Goal: Register for event/course

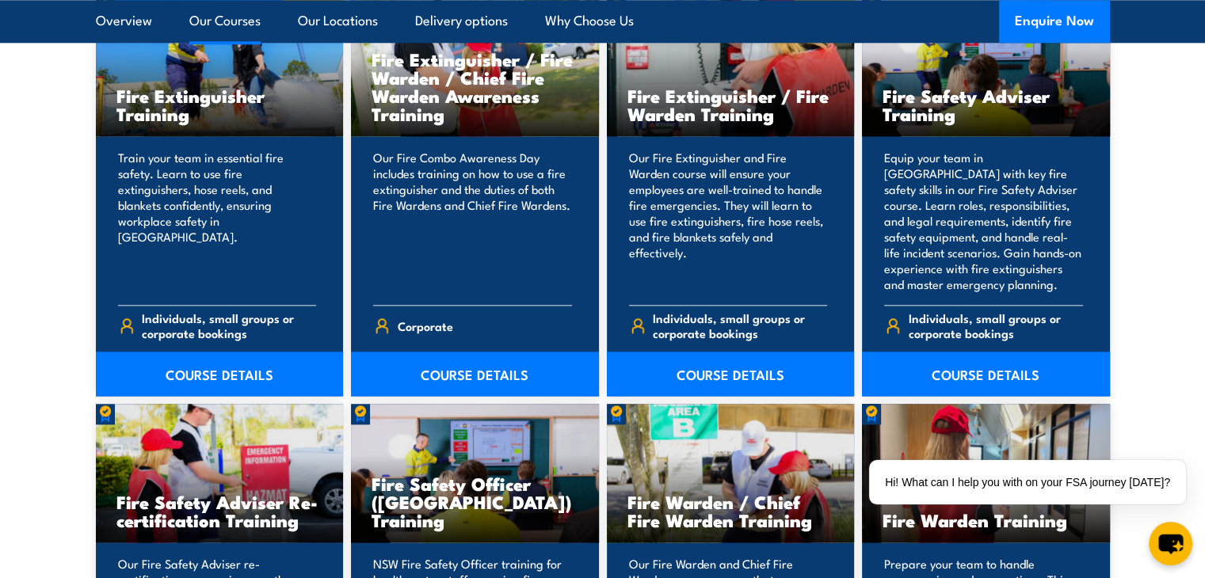
scroll to position [1664, 0]
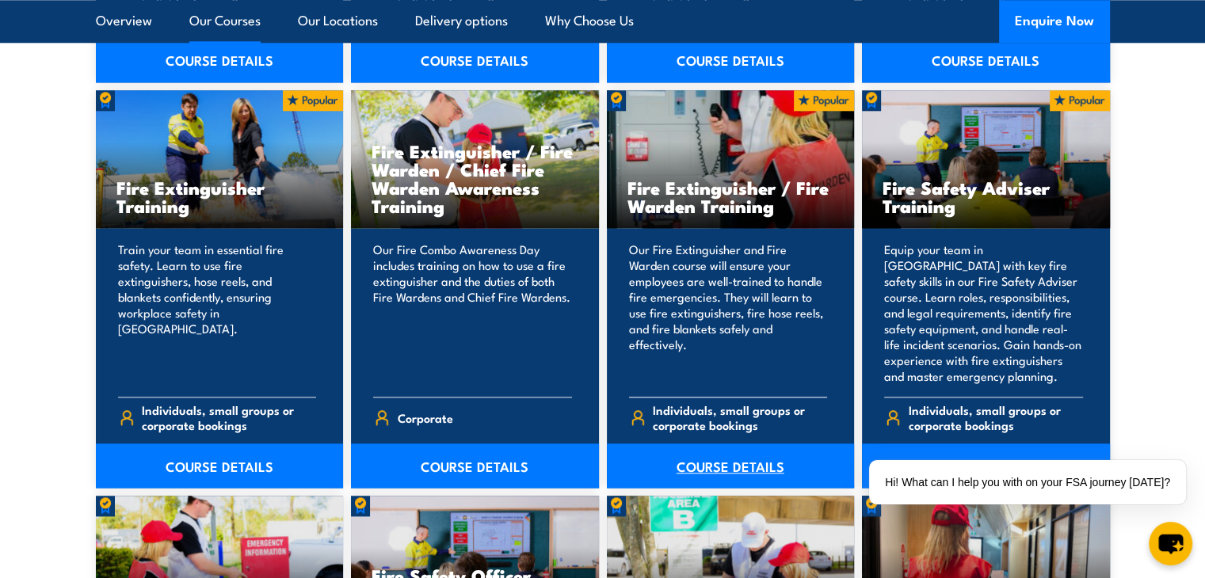
click at [754, 468] on link "COURSE DETAILS" at bounding box center [731, 466] width 248 height 44
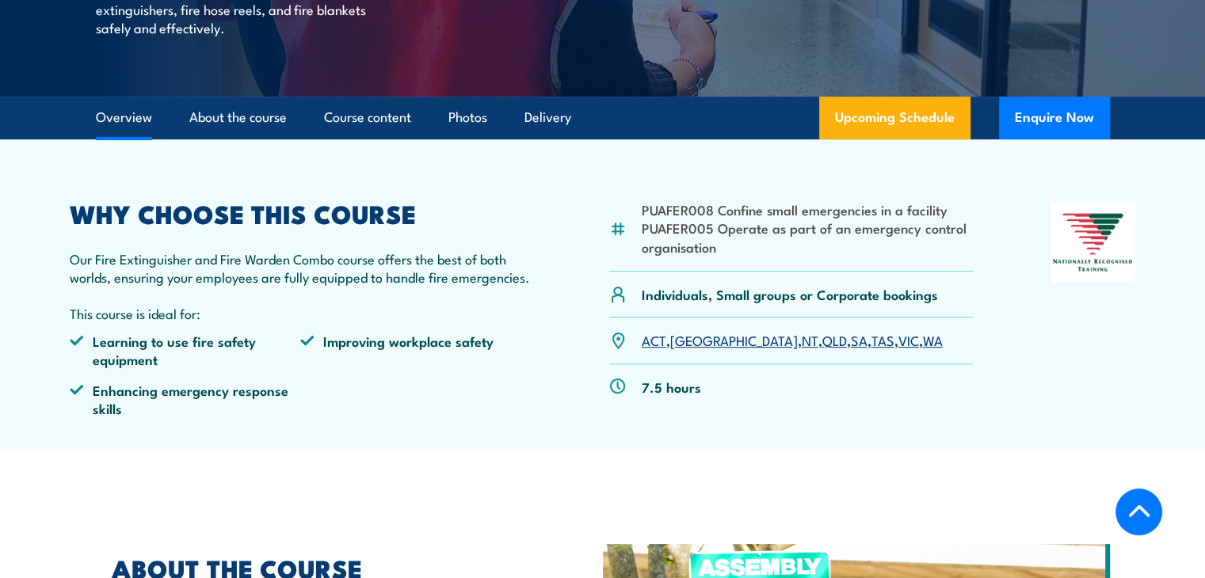
scroll to position [396, 0]
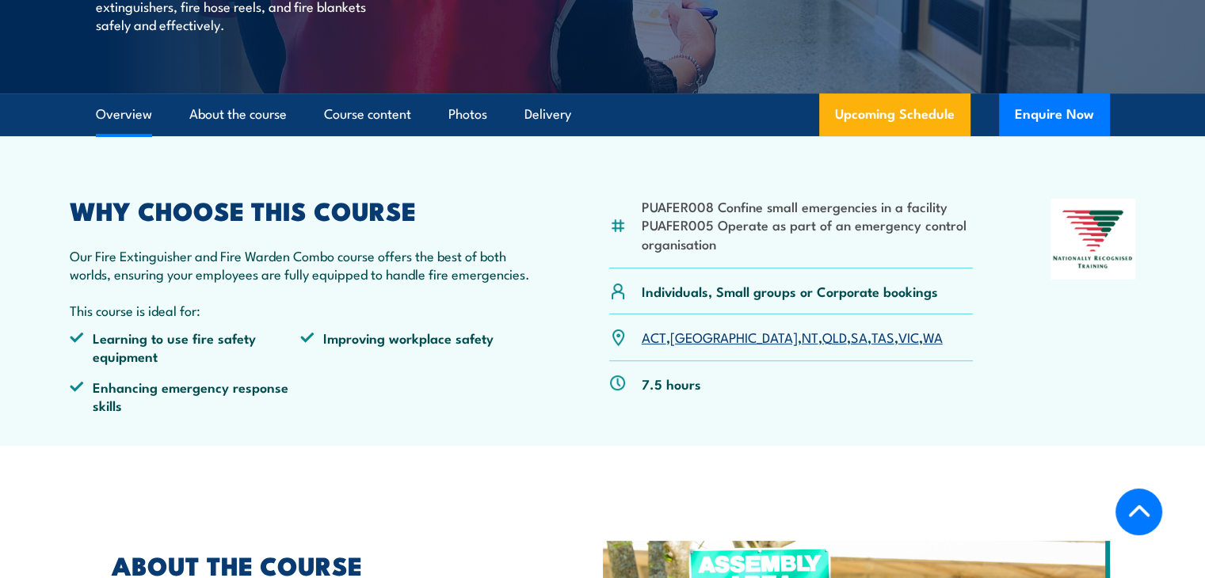
click at [899, 338] on link "VIC" at bounding box center [909, 336] width 21 height 19
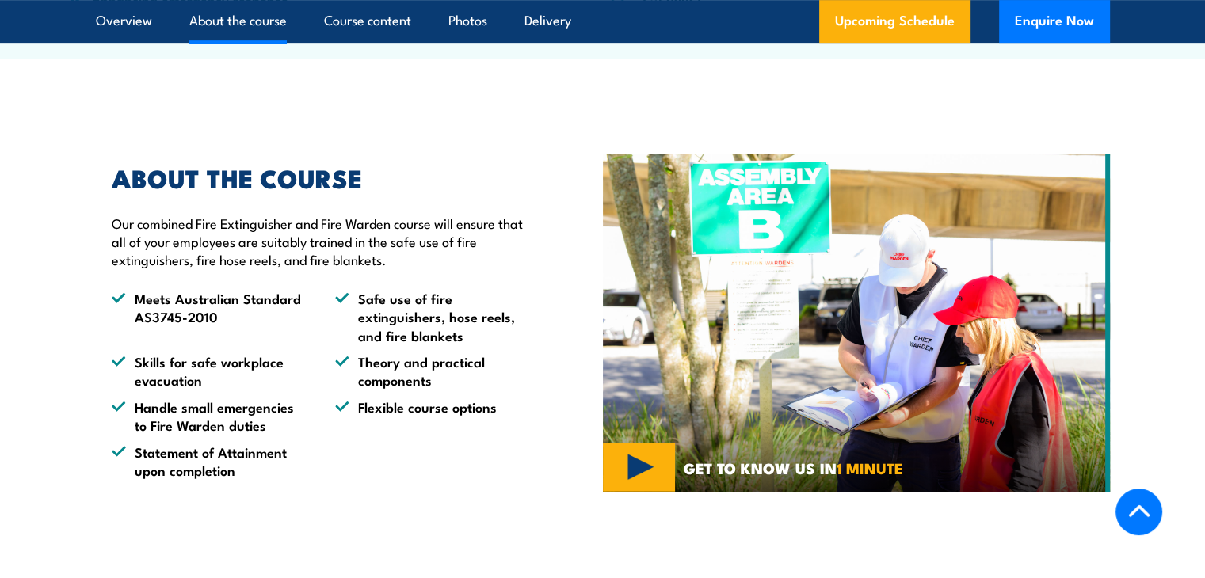
scroll to position [792, 0]
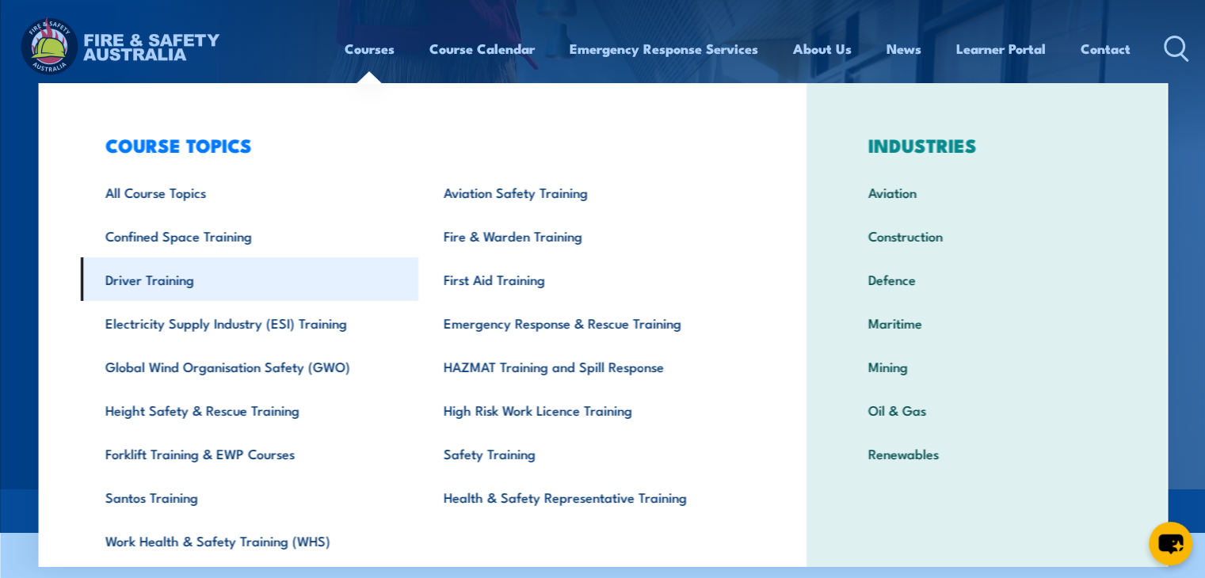
scroll to position [55, 0]
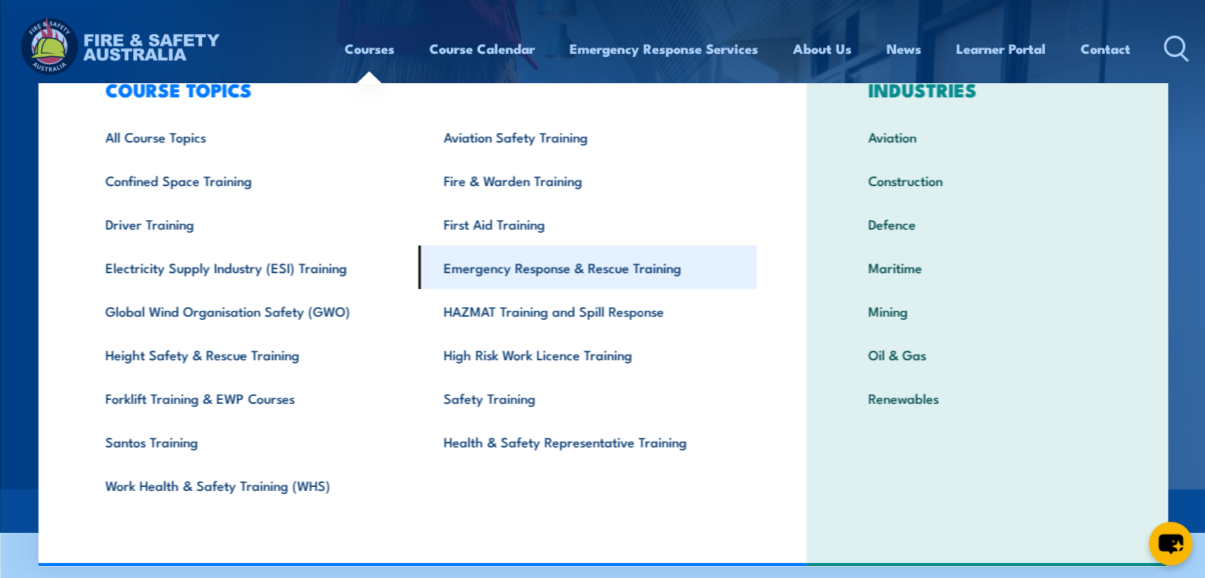
click at [527, 272] on link "Emergency Response & Rescue Training" at bounding box center [587, 268] width 338 height 44
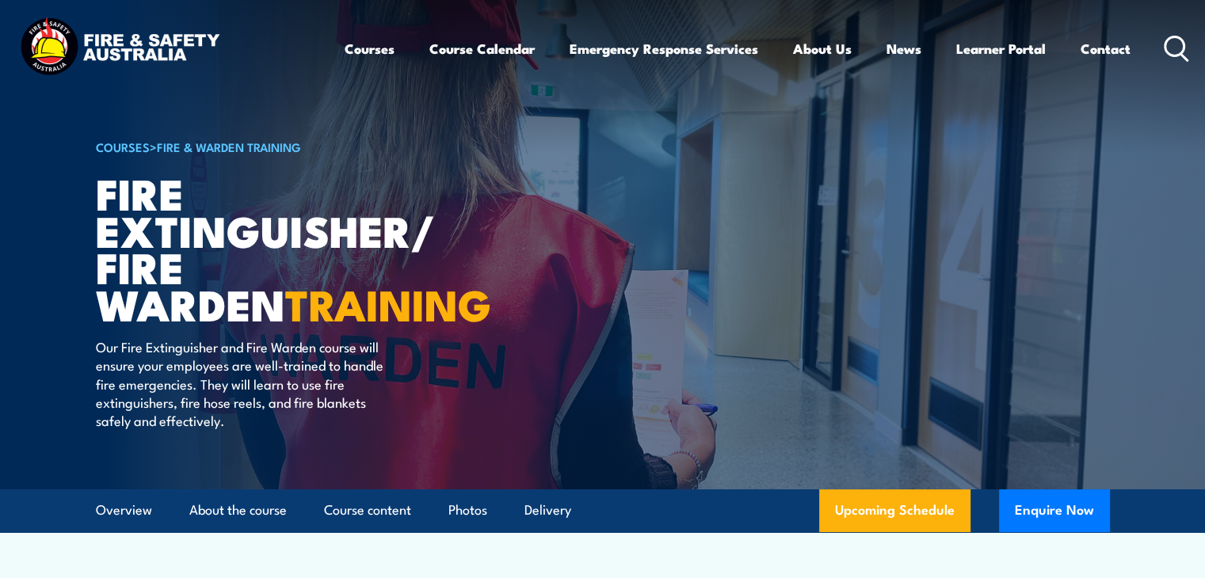
click at [361, 52] on link "Courses" at bounding box center [370, 49] width 50 height 42
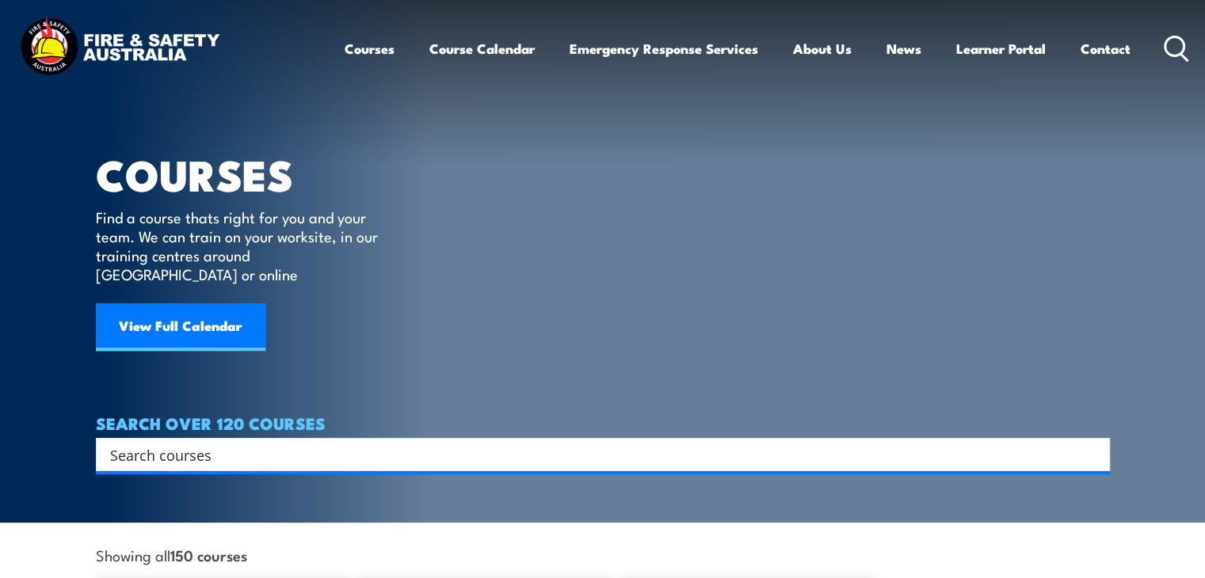
click at [358, 48] on link "Courses" at bounding box center [370, 49] width 50 height 42
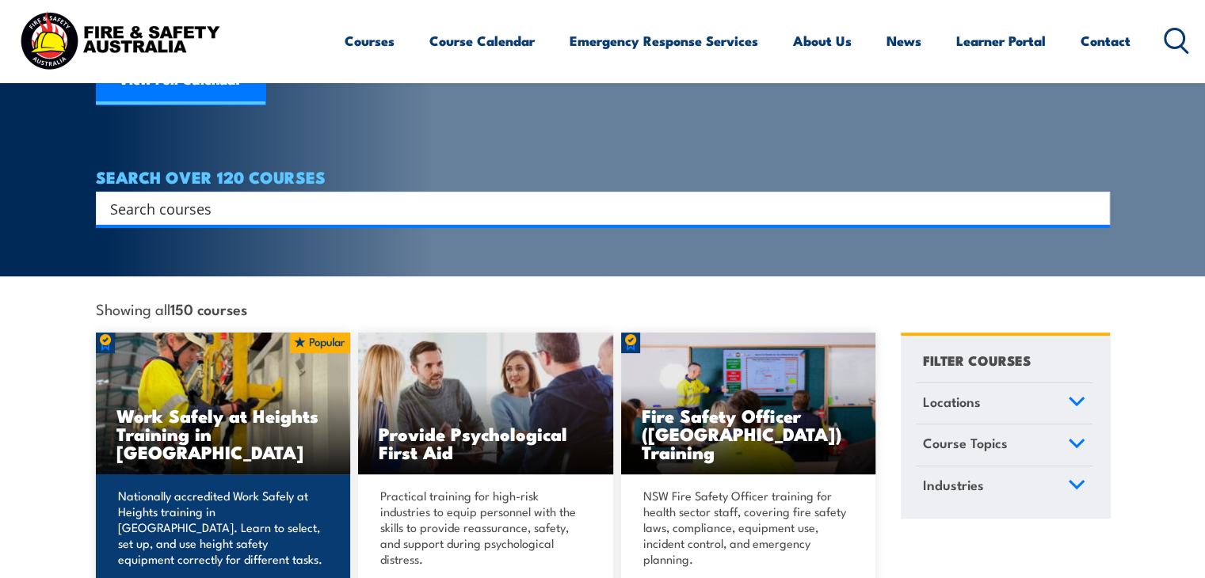
scroll to position [317, 0]
